Goal: Task Accomplishment & Management: Use online tool/utility

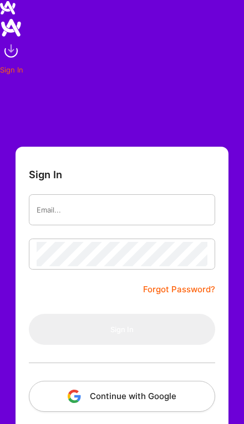
scroll to position [99, 23]
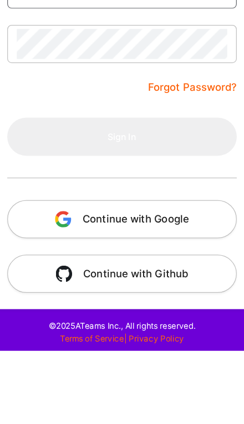
type input "[EMAIL_ADDRESS][DOMAIN_NAME]"
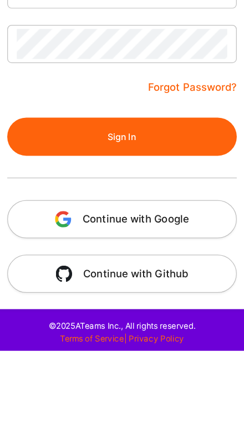
scroll to position [72, 0]
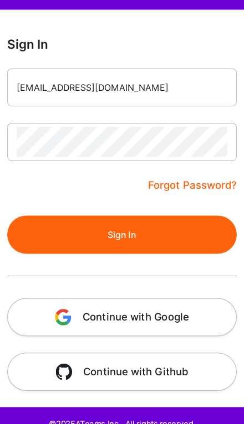
click at [151, 241] on button "Sign In" at bounding box center [122, 256] width 186 height 31
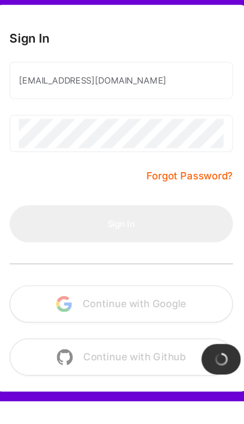
scroll to position [96, 0]
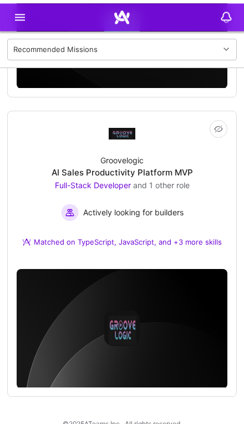
scroll to position [1025, 0]
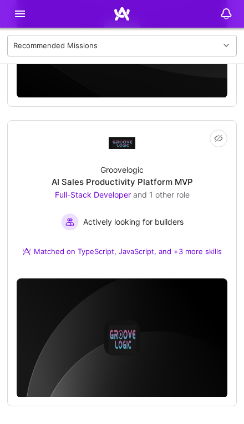
click at [183, 255] on div "Groovelogic AI Sales Productivity Platform MVP Full-Stack Developer and 1 other…" at bounding box center [122, 212] width 210 height 113
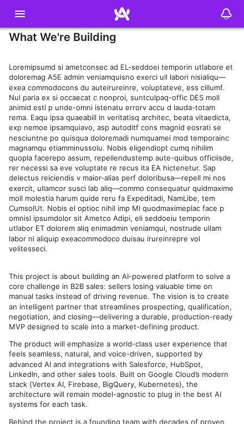
scroll to position [1128, 0]
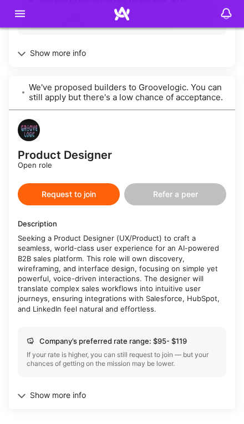
scroll to position [667, 0]
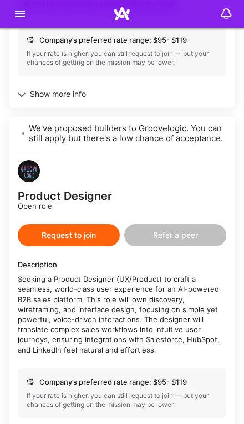
click at [126, 11] on img at bounding box center [121, 13] width 15 height 15
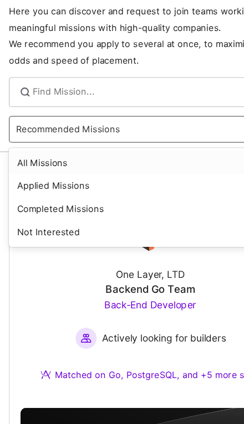
click at [137, 178] on div "All Missions" at bounding box center [121, 187] width 229 height 19
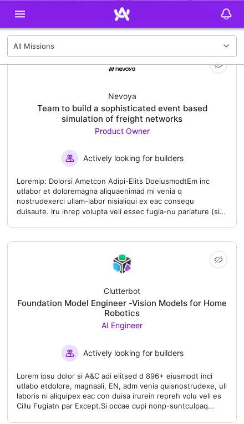
scroll to position [4416, 0]
